Goal: Transaction & Acquisition: Download file/media

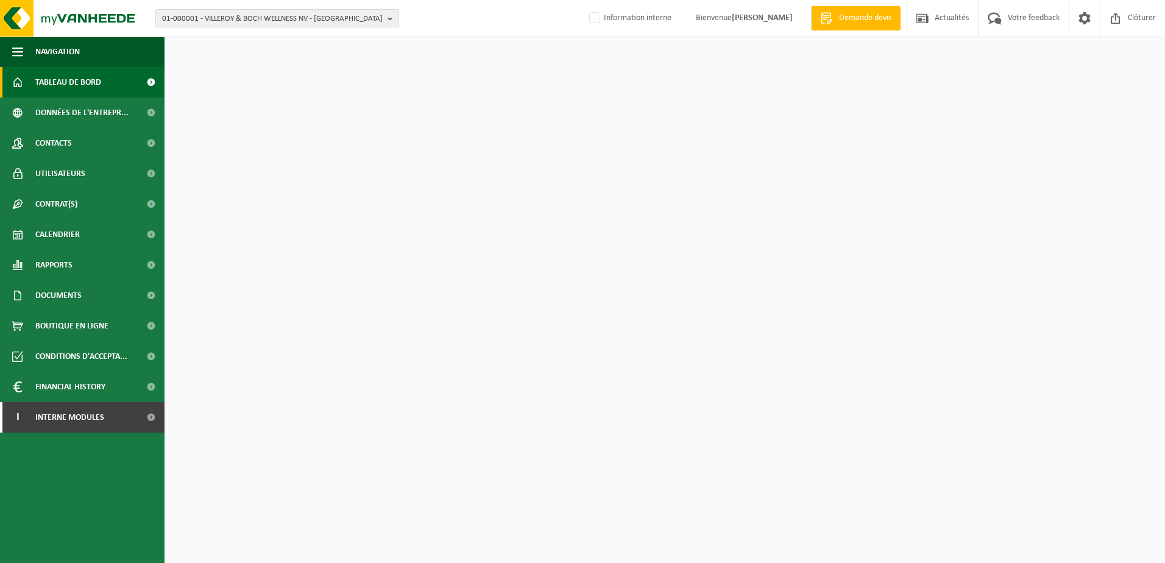
click at [214, 21] on span "01-000001 - VILLEROY & BOCH WELLNESS NV - ROESELARE" at bounding box center [272, 19] width 221 height 18
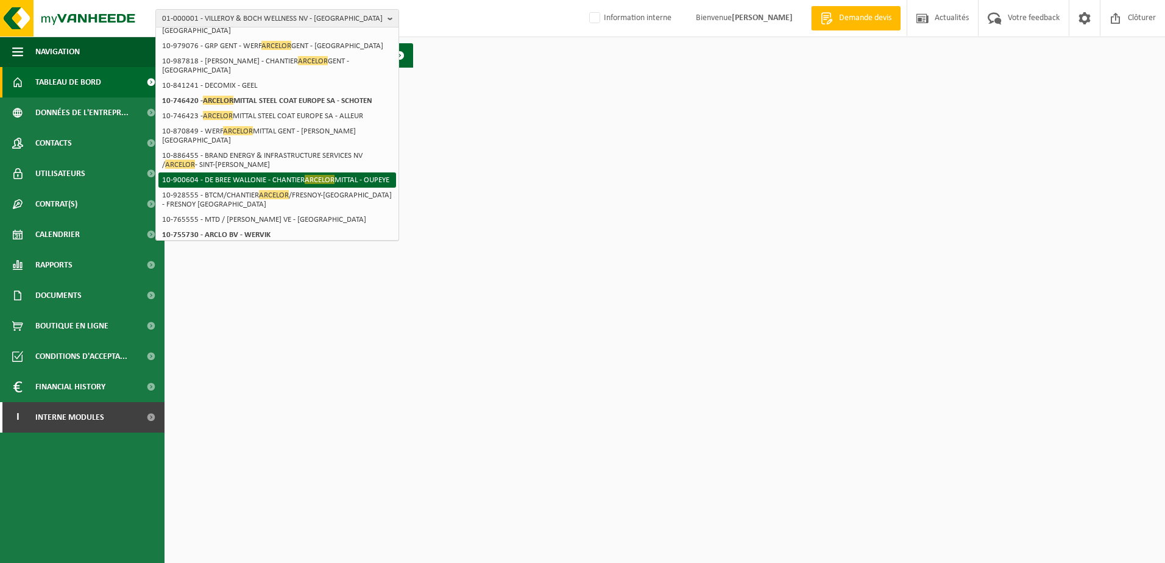
scroll to position [198, 0]
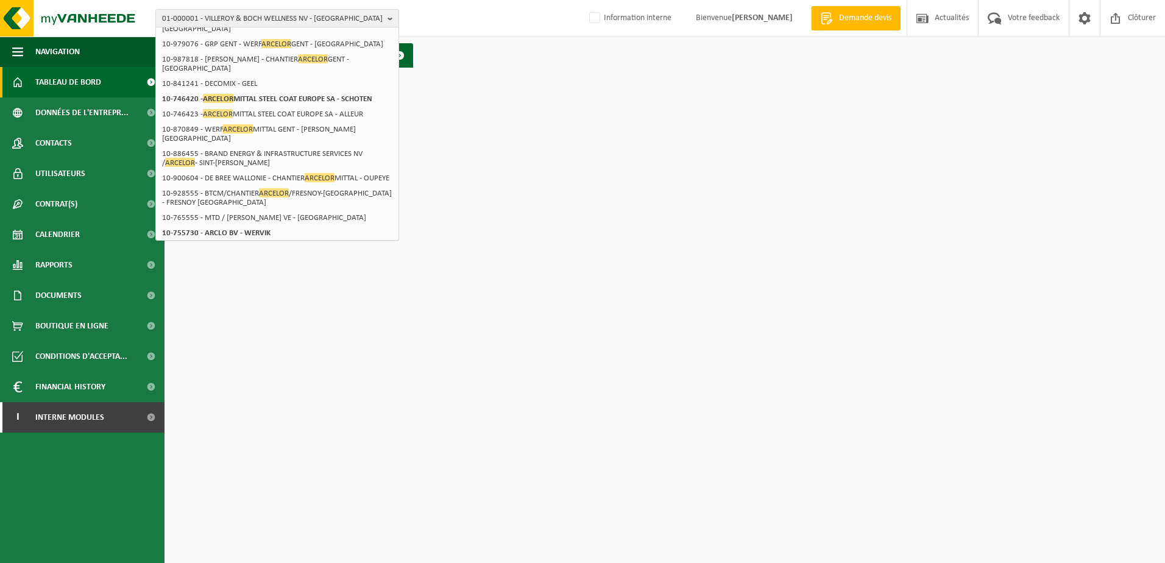
type input "arcelor"
click at [193, 20] on span "01-000001 - VILLEROY & BOCH WELLNESS NV - ROESELARE" at bounding box center [272, 19] width 221 height 18
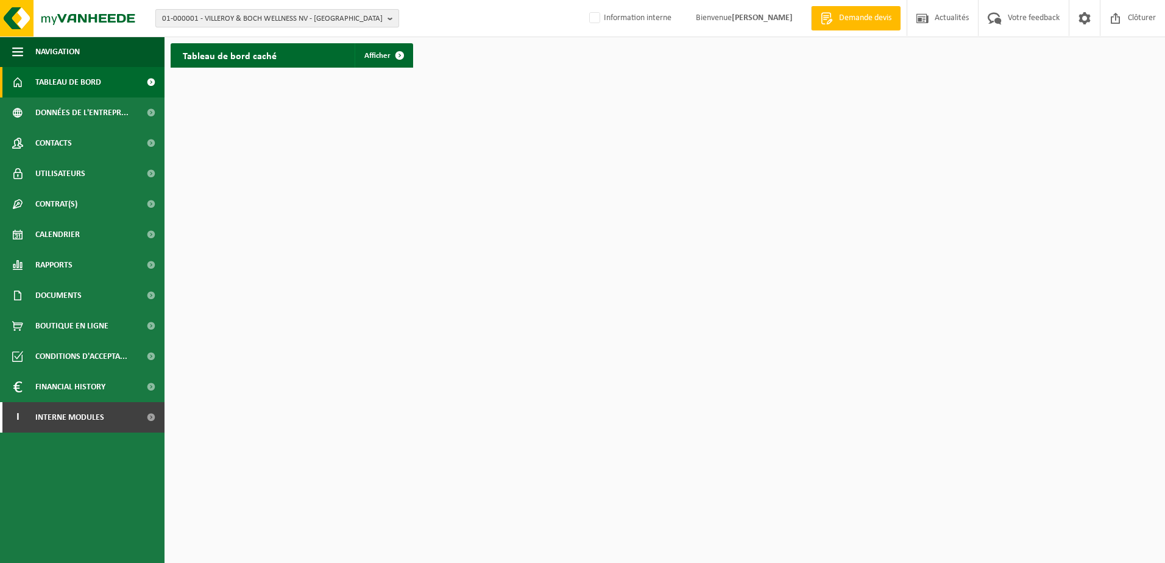
click at [200, 16] on span "01-000001 - VILLEROY & BOCH WELLNESS NV - ROESELARE" at bounding box center [272, 19] width 221 height 18
paste input "01-084534"
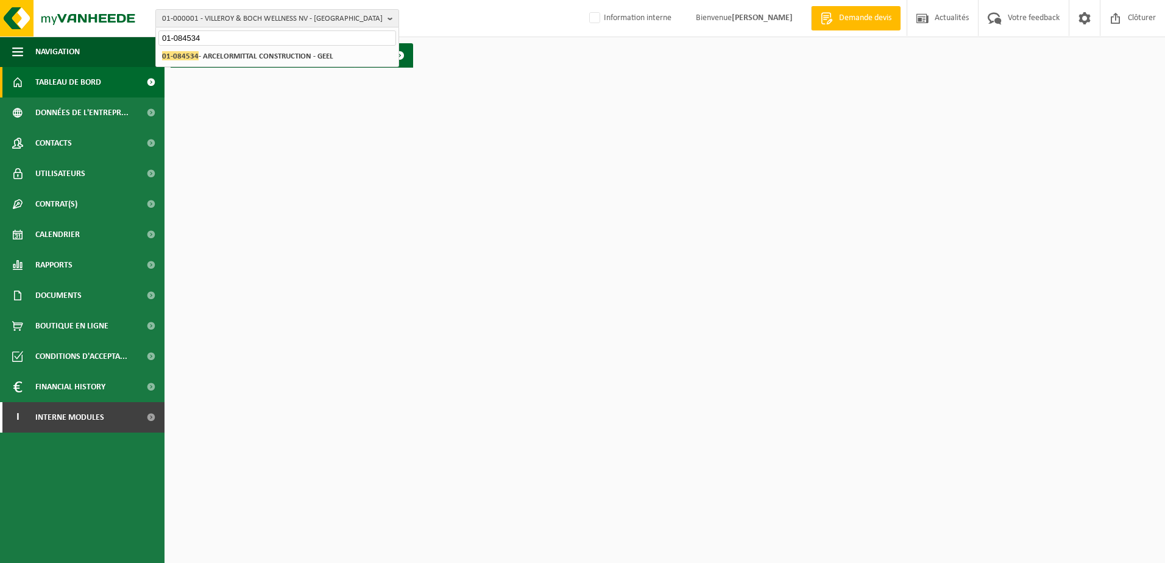
type input "01-084534"
click at [212, 58] on strong "01-084534 - ARCELORMITTAL CONSTRUCTION - GEEL" at bounding box center [247, 55] width 171 height 9
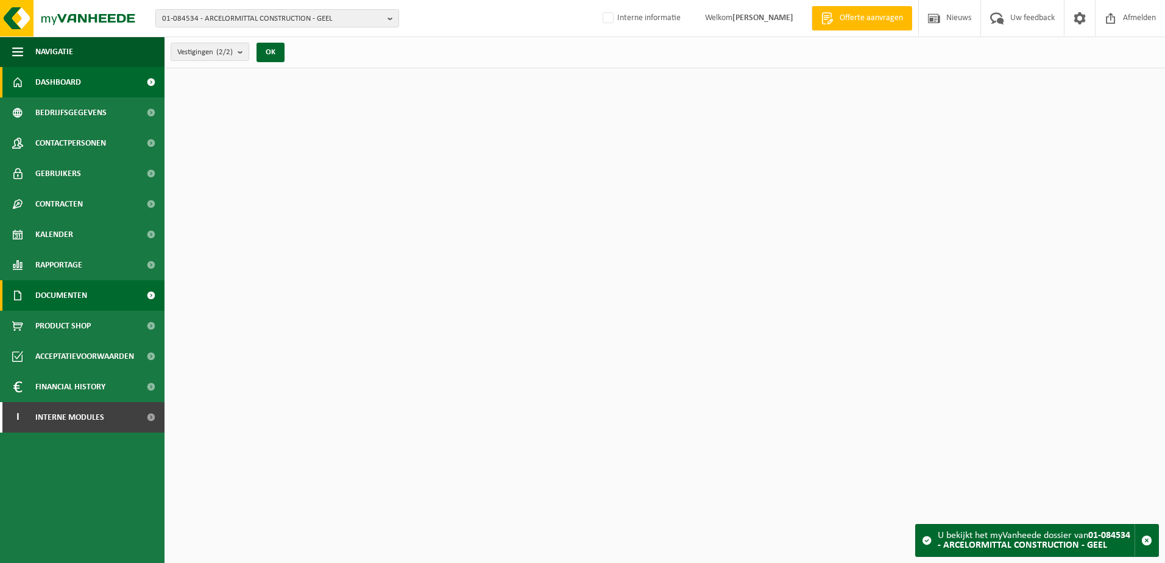
click at [58, 303] on span "Documenten" at bounding box center [61, 295] width 52 height 30
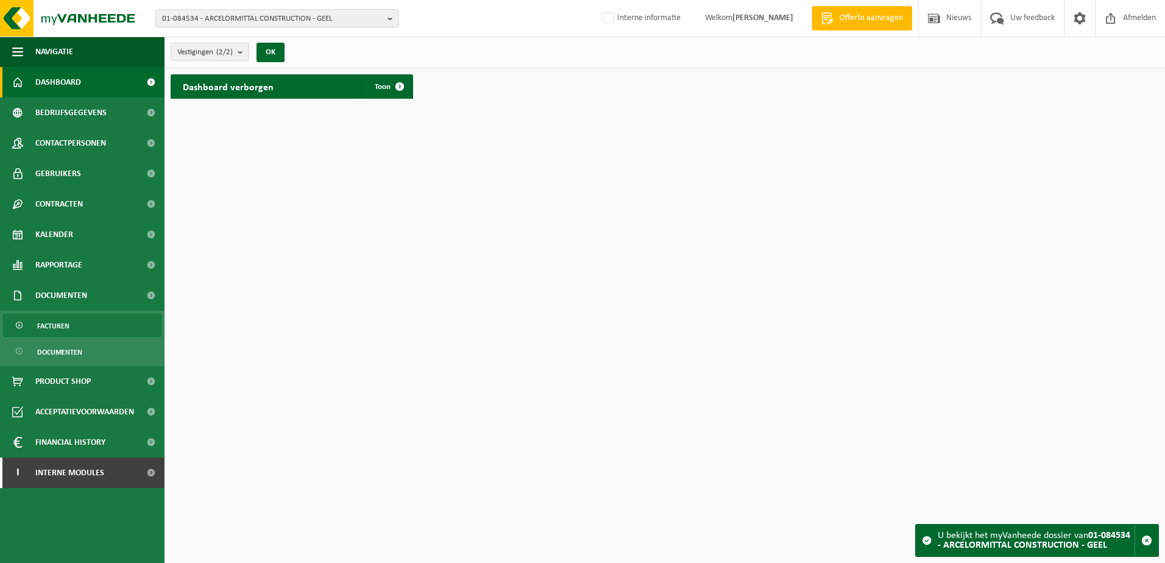
click at [72, 331] on link "Facturen" at bounding box center [82, 325] width 158 height 23
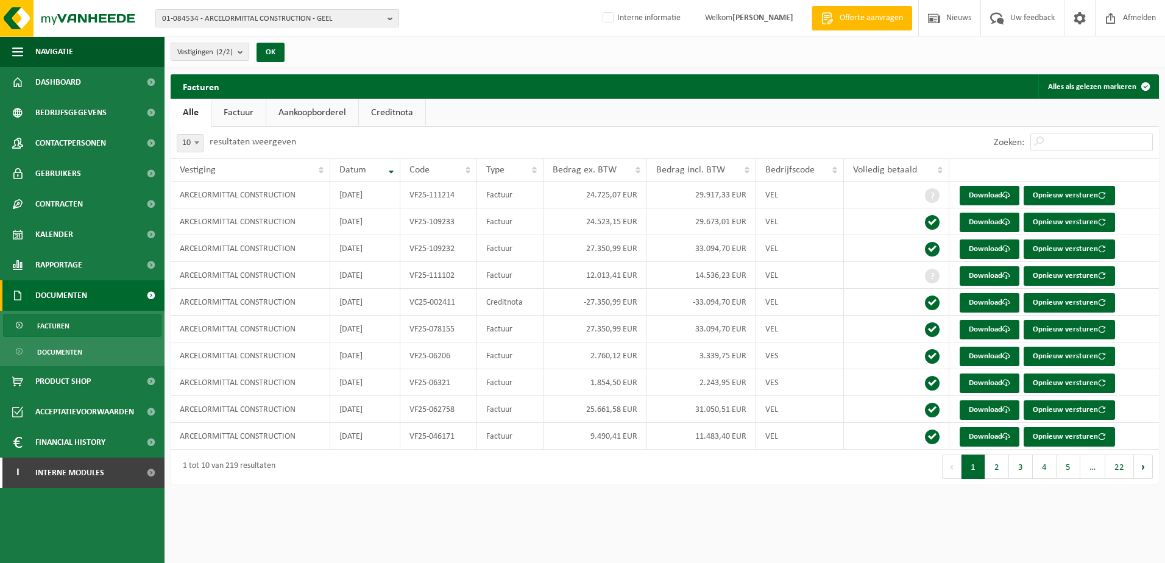
click at [252, 113] on link "Factuur" at bounding box center [238, 113] width 54 height 28
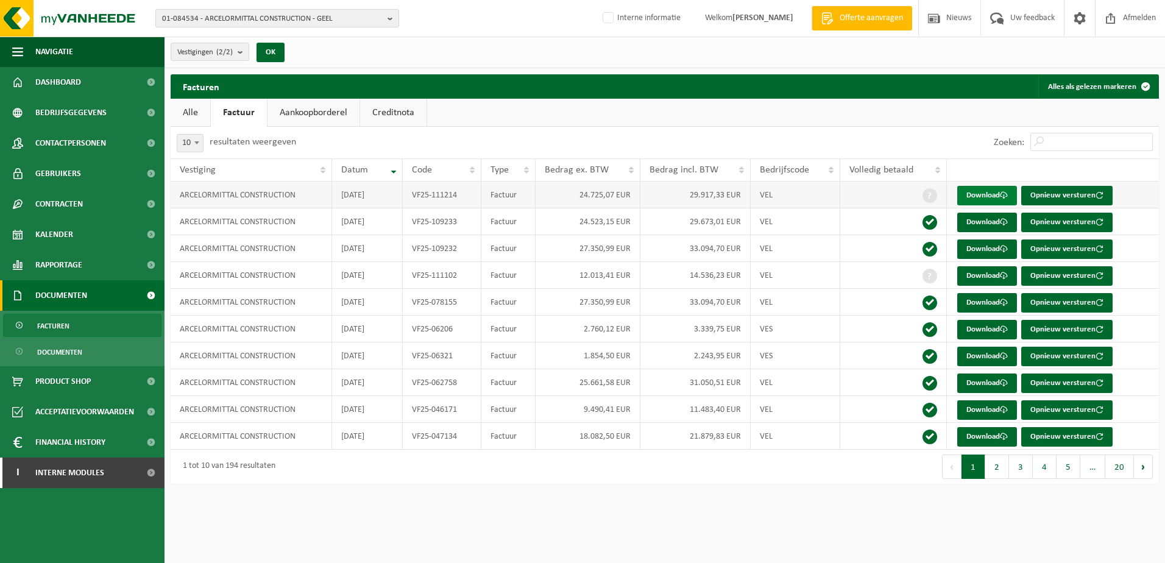
click at [974, 197] on link "Download" at bounding box center [987, 195] width 60 height 19
